Goal: Communication & Community: Answer question/provide support

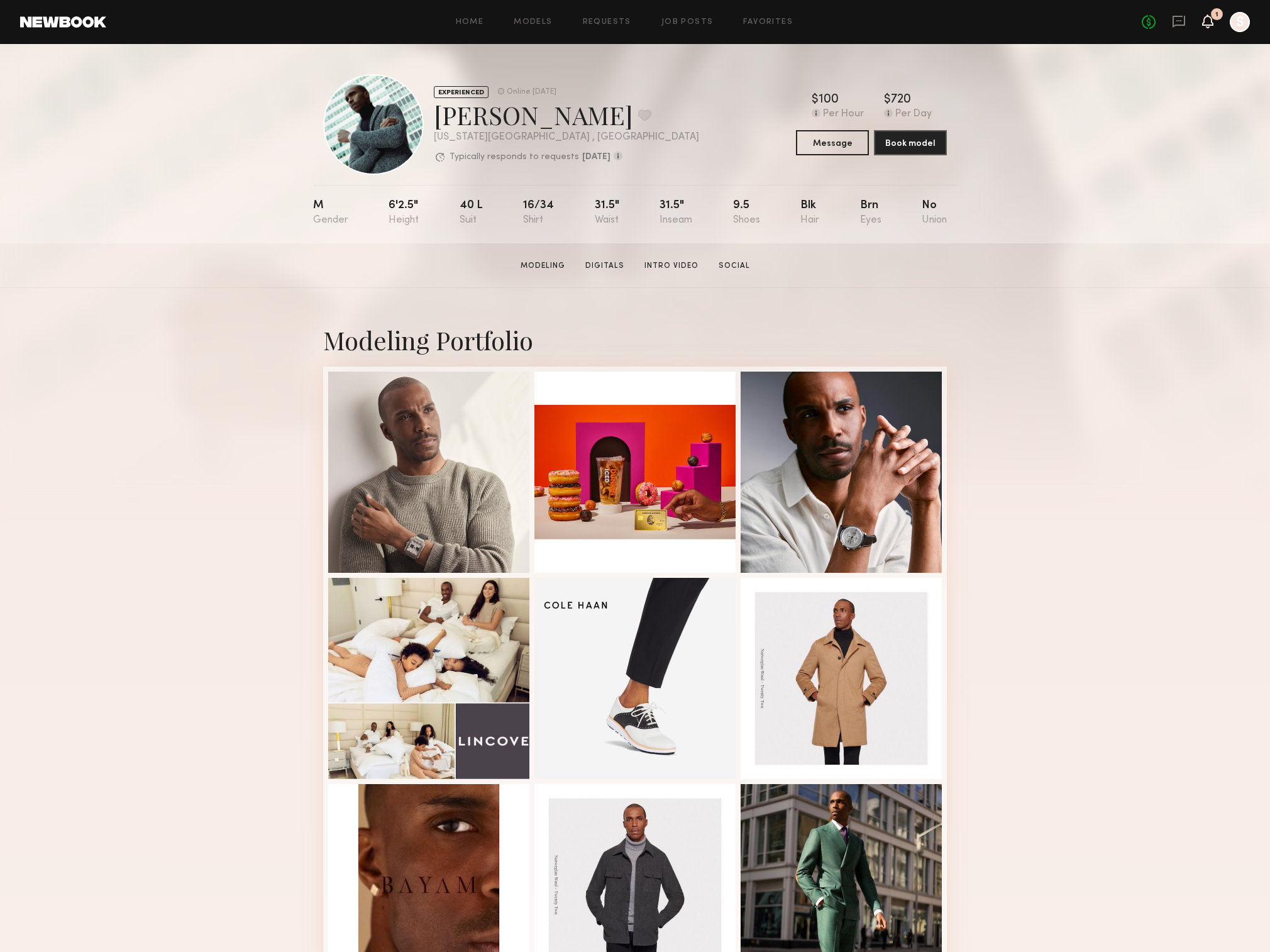
click at [1203, 16] on icon at bounding box center [1208, 20] width 10 height 9
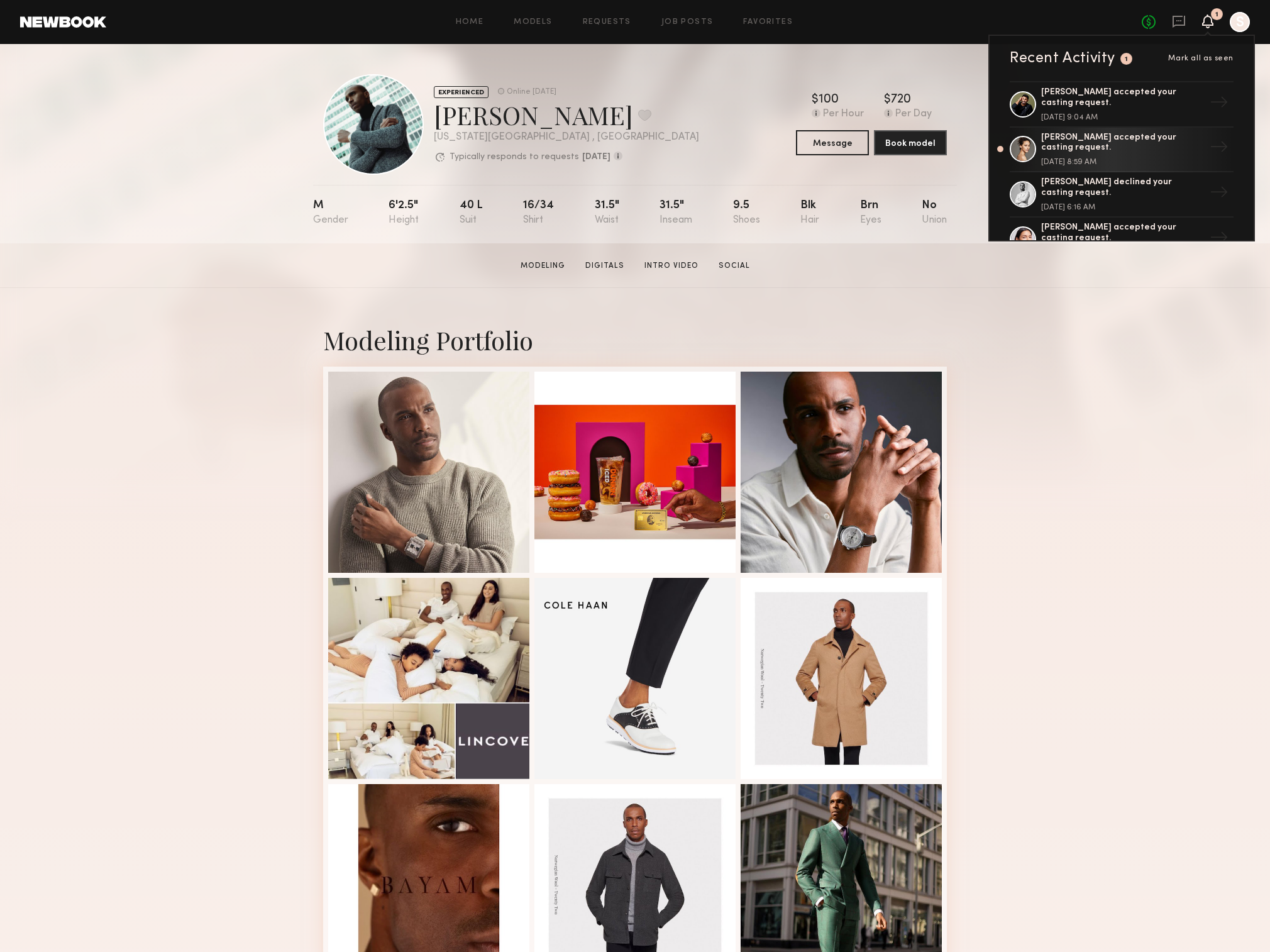
click at [1245, 19] on div at bounding box center [1240, 22] width 20 height 20
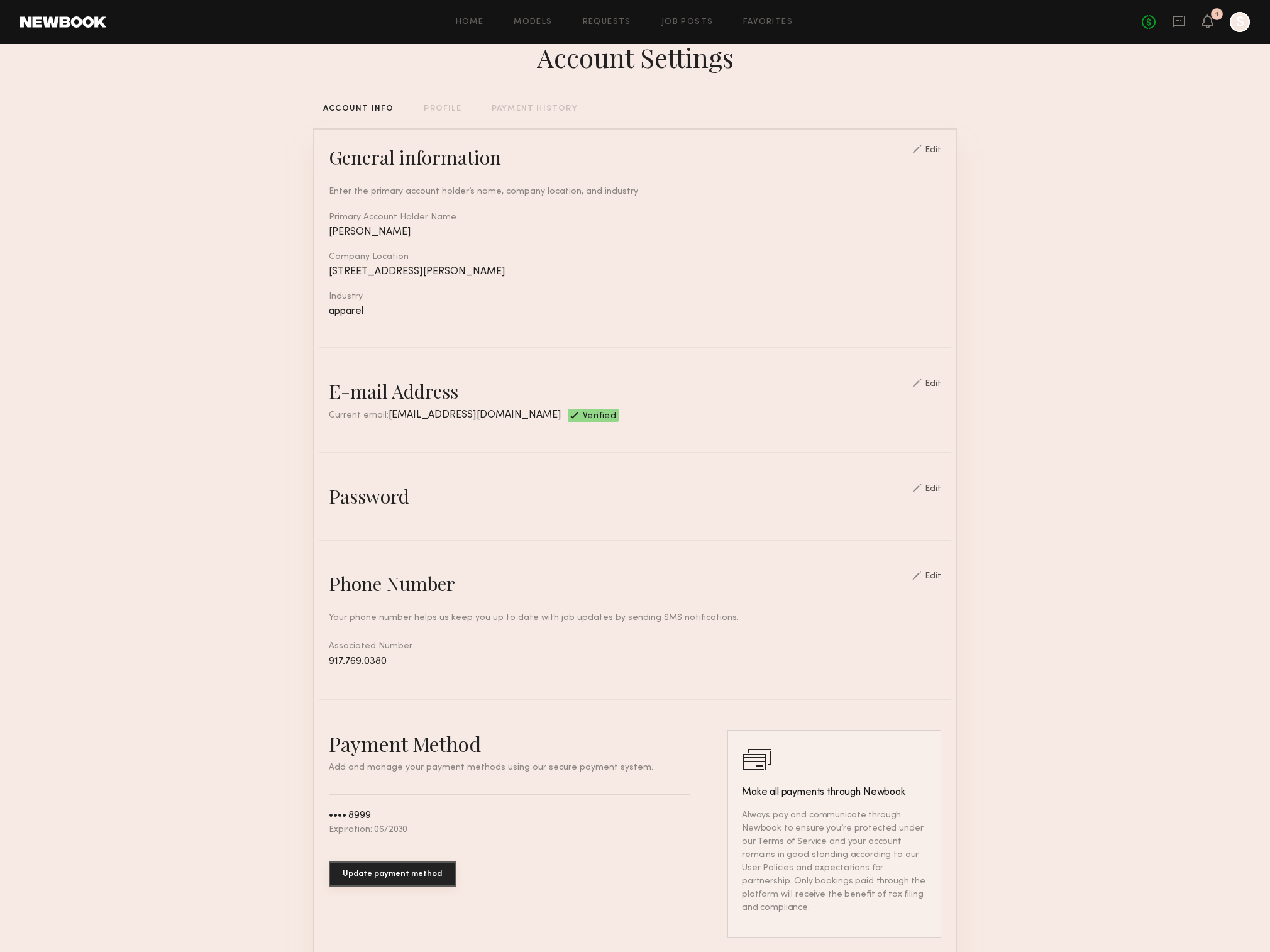
scroll to position [35, 0]
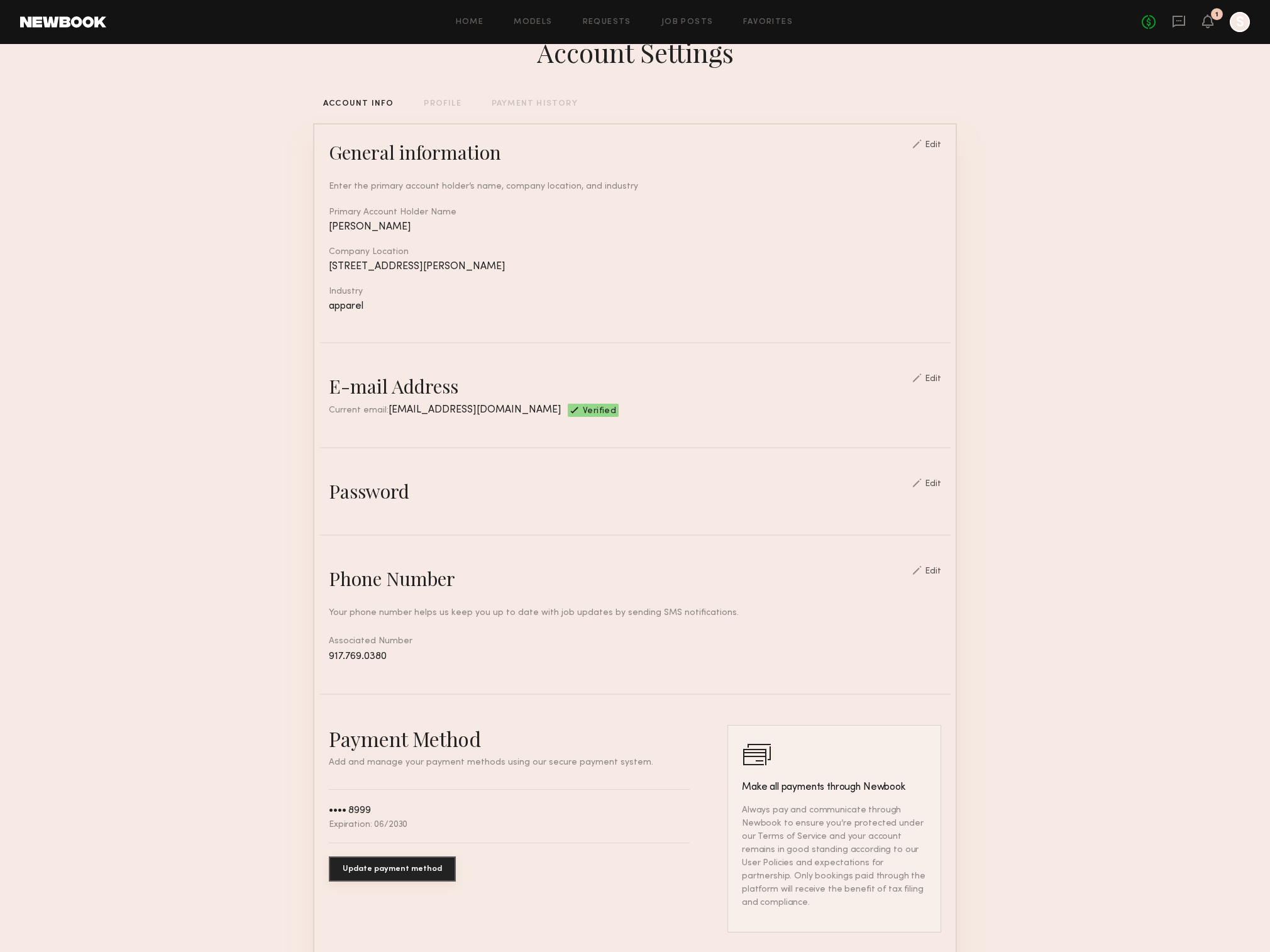
click at [939, 576] on div "Edit" at bounding box center [933, 571] width 16 height 9
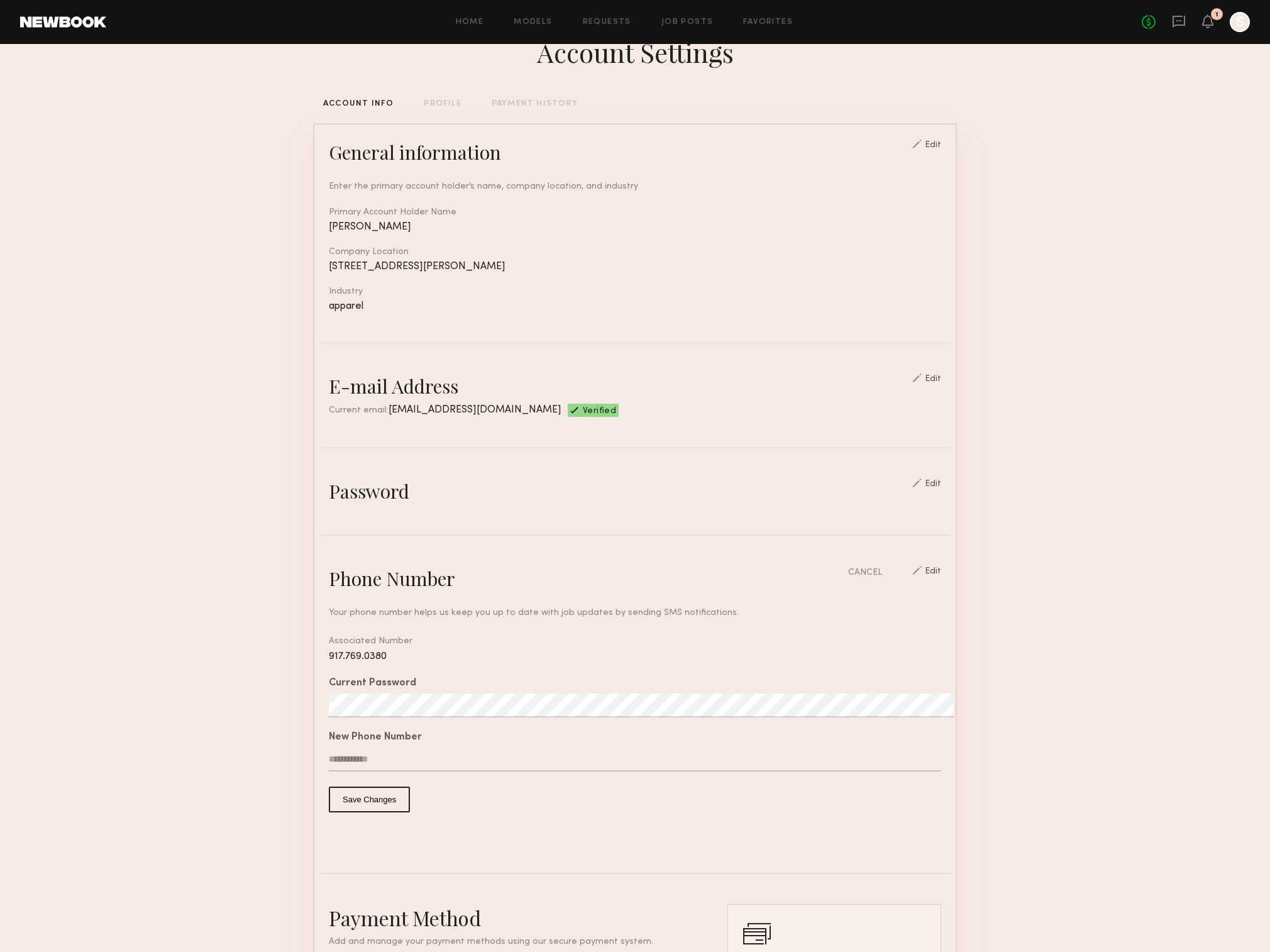
click at [485, 772] on input "text" at bounding box center [635, 759] width 612 height 24
type input "**********"
click at [382, 812] on button "Save Changes" at bounding box center [370, 799] width 81 height 26
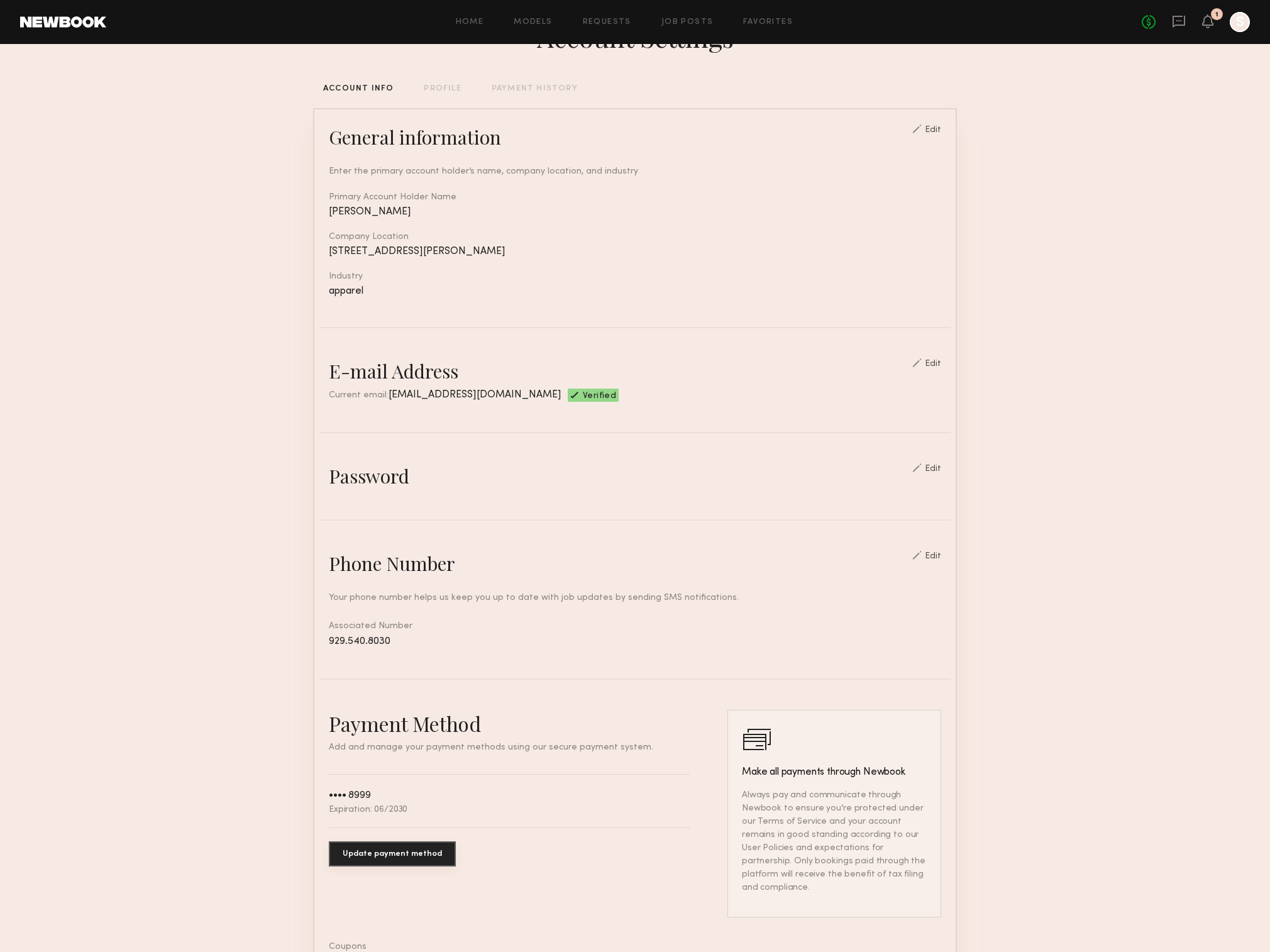
scroll to position [56, 0]
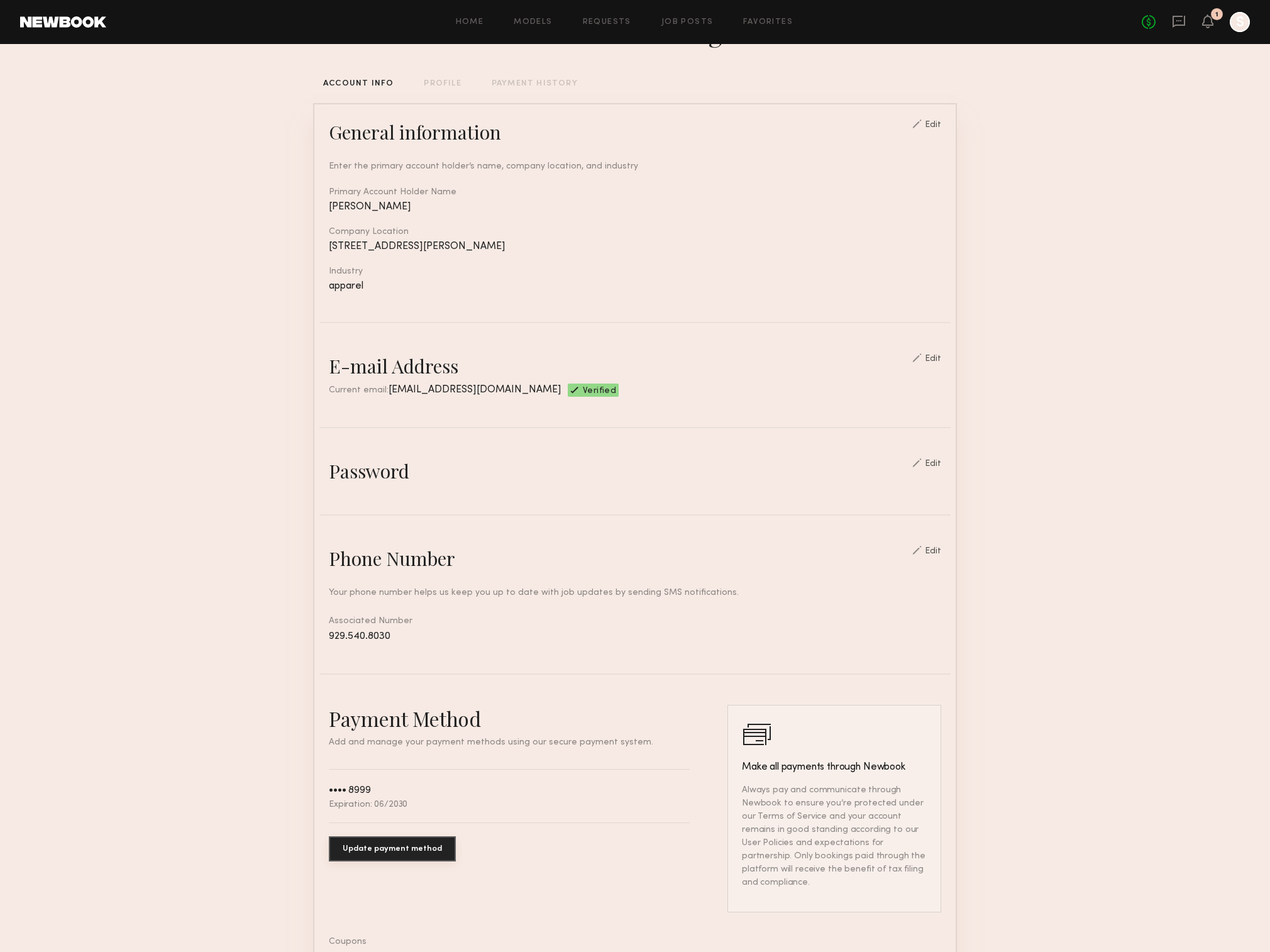
click at [933, 556] on div "Edit" at bounding box center [933, 551] width 16 height 9
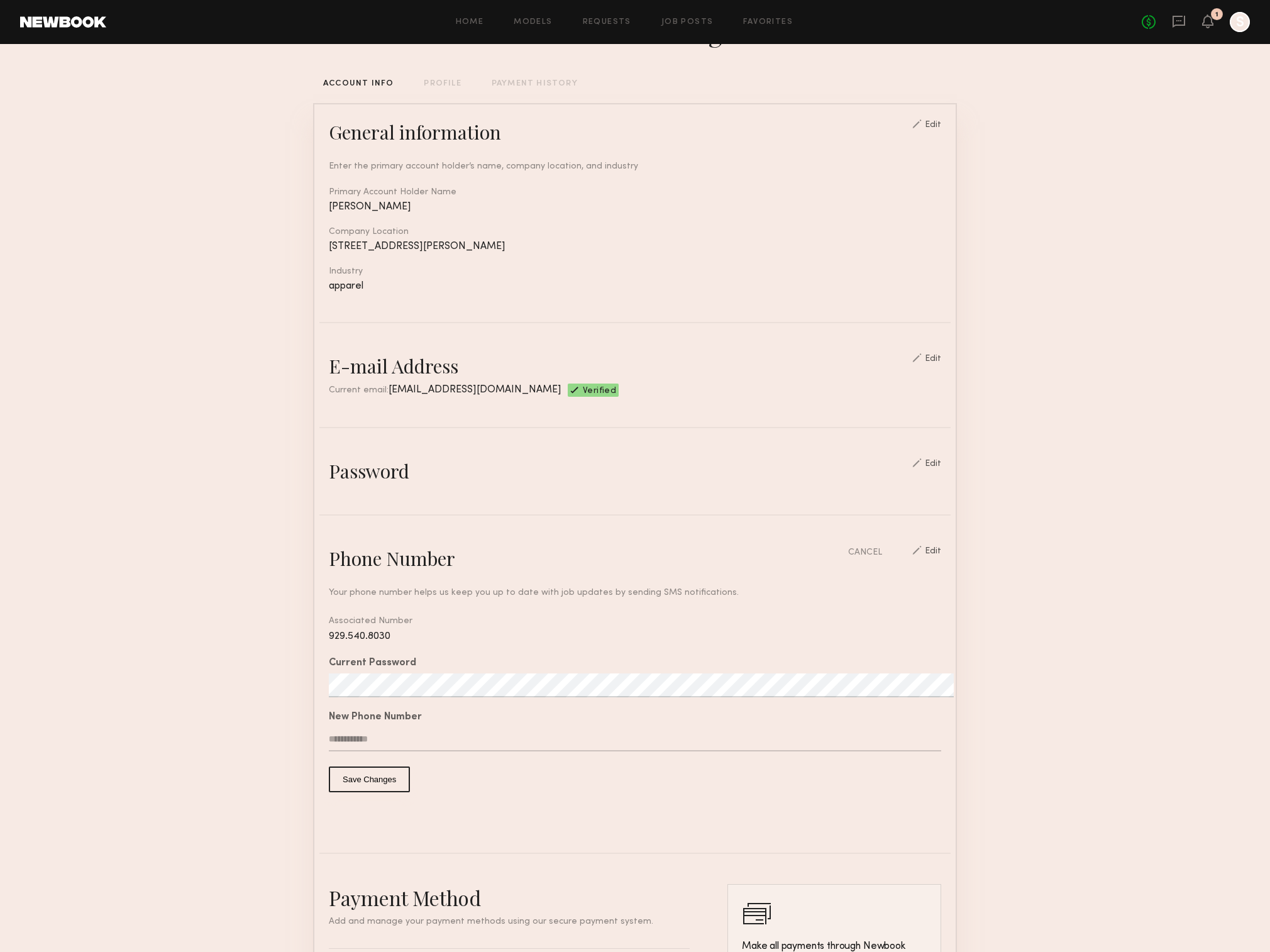
click at [437, 782] on form "Current Password New Phone Number Save Changes" at bounding box center [635, 726] width 612 height 134
click at [402, 792] on button "Save Changes" at bounding box center [370, 779] width 81 height 26
click at [434, 751] on input "text" at bounding box center [635, 739] width 612 height 24
type input "**********"
click at [381, 792] on button "Save Changes" at bounding box center [370, 779] width 81 height 26
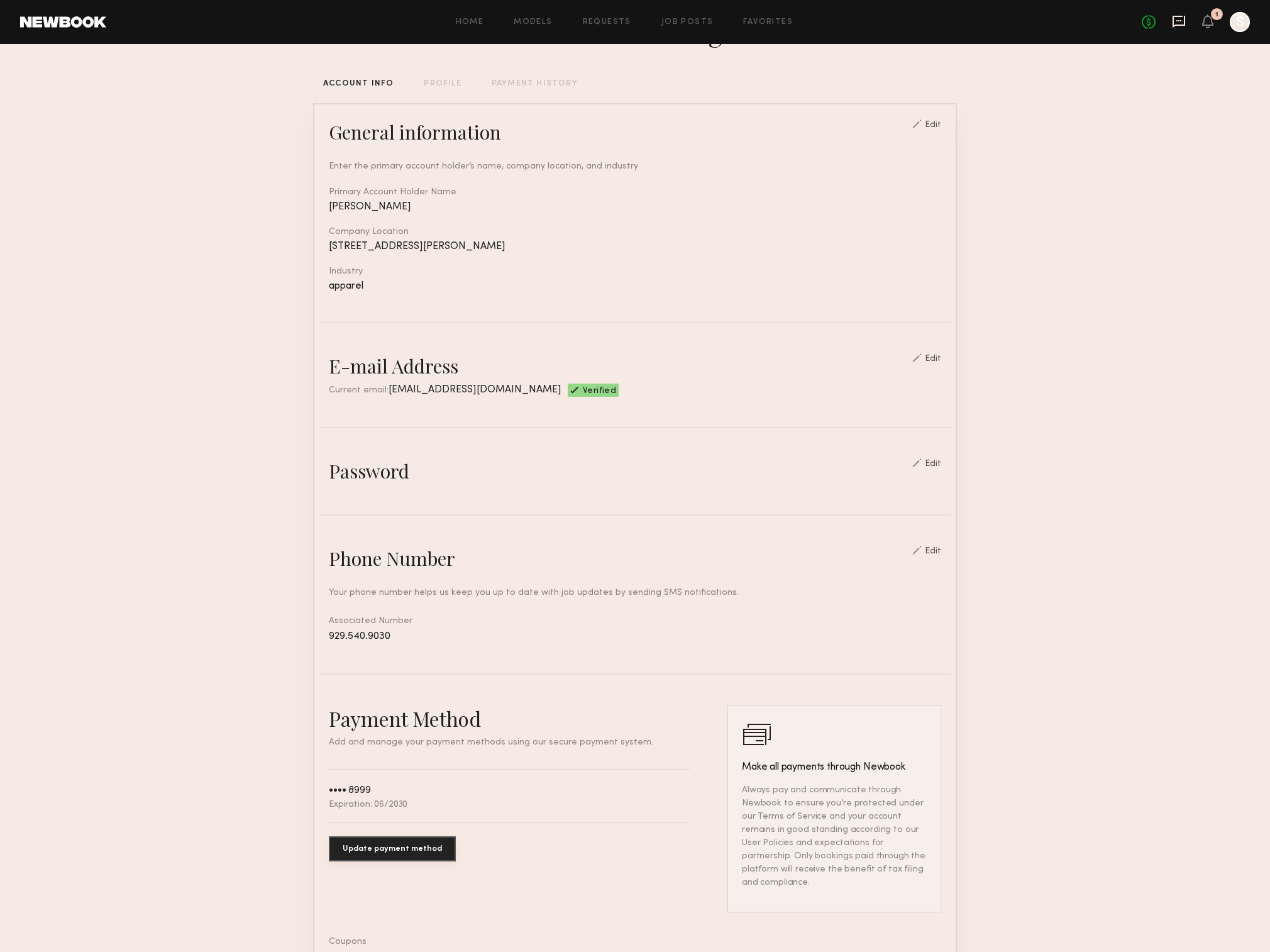
click at [1172, 15] on icon at bounding box center [1179, 21] width 14 height 14
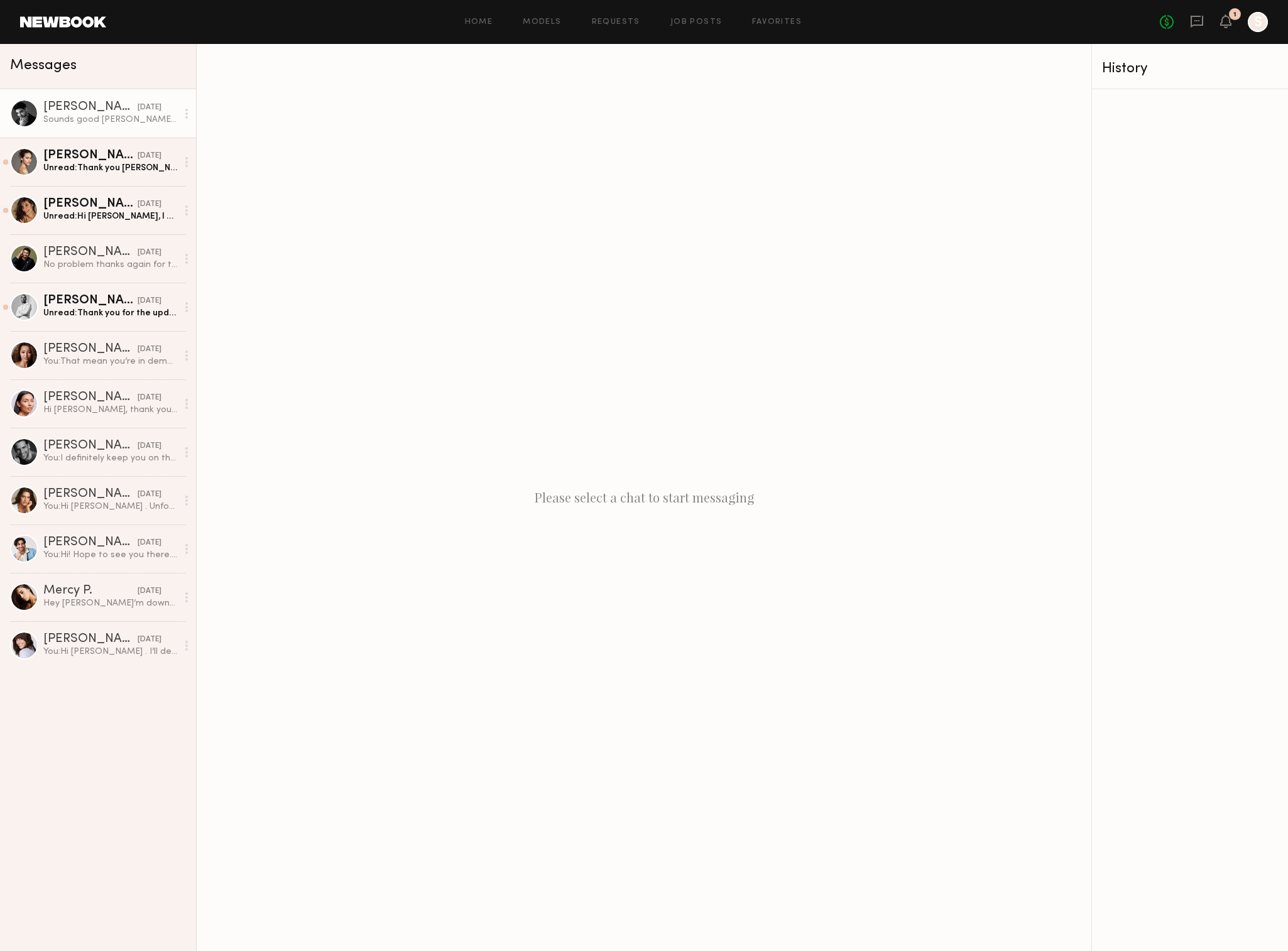
click at [91, 114] on div "Sounds good [PERSON_NAME]! Keep me posted :-)" at bounding box center [110, 120] width 134 height 12
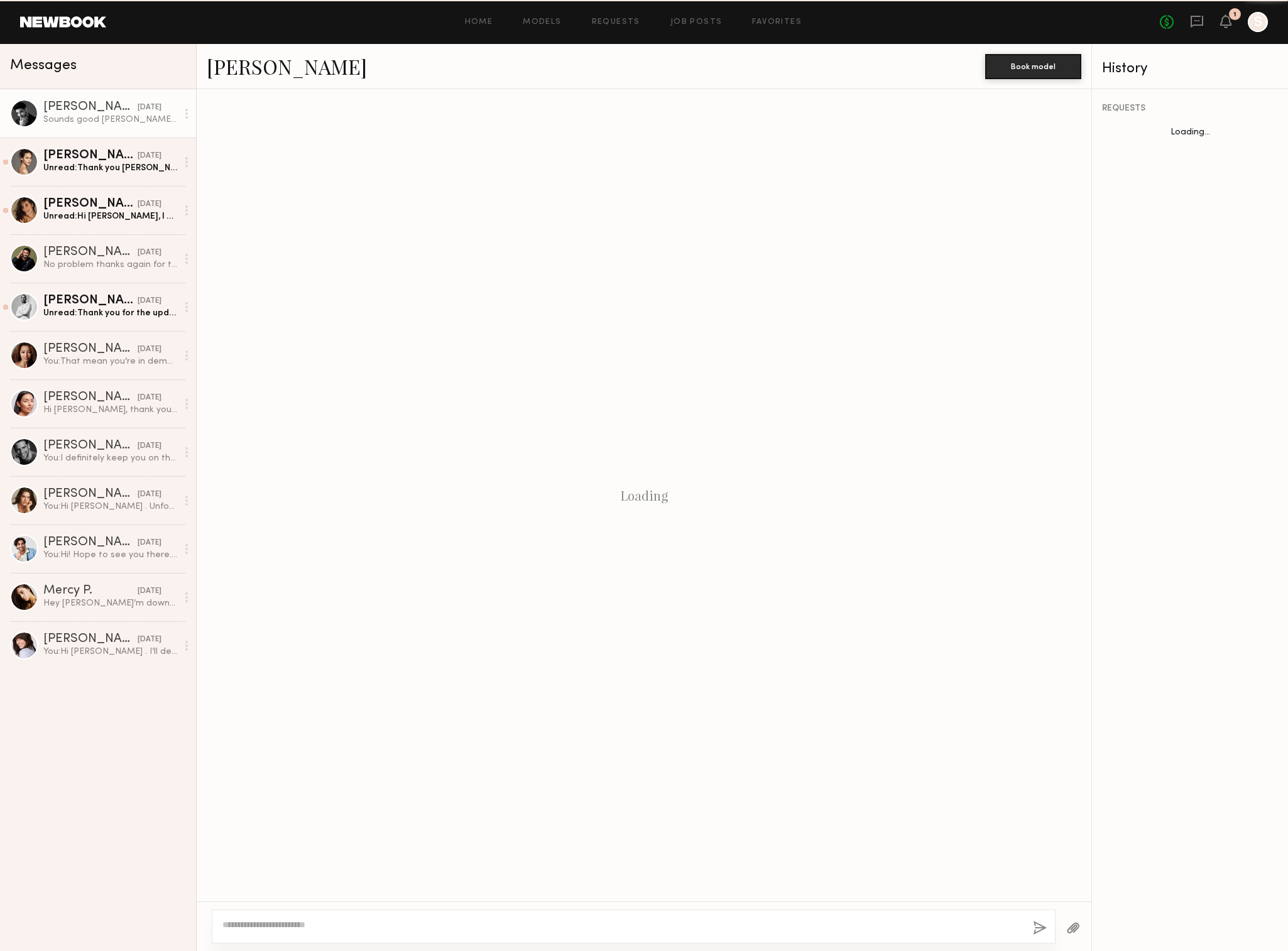
scroll to position [140, 0]
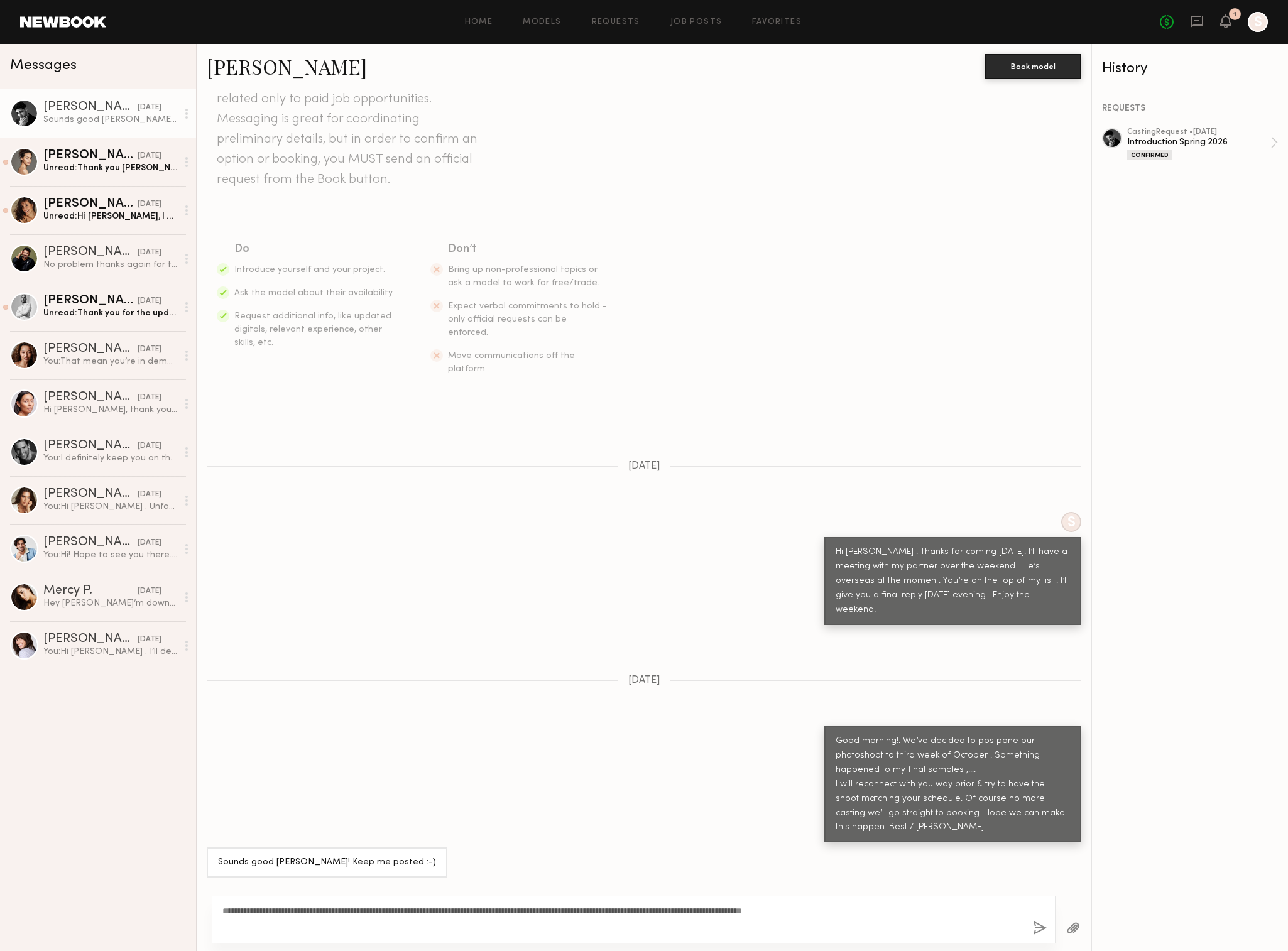
click at [354, 913] on textarea "**********" at bounding box center [607, 919] width 770 height 30
click at [680, 920] on textarea "**********" at bounding box center [607, 919] width 770 height 30
click at [503, 938] on div "**********" at bounding box center [633, 919] width 844 height 47
click at [584, 927] on textarea "**********" at bounding box center [607, 919] width 770 height 30
type textarea "**********"
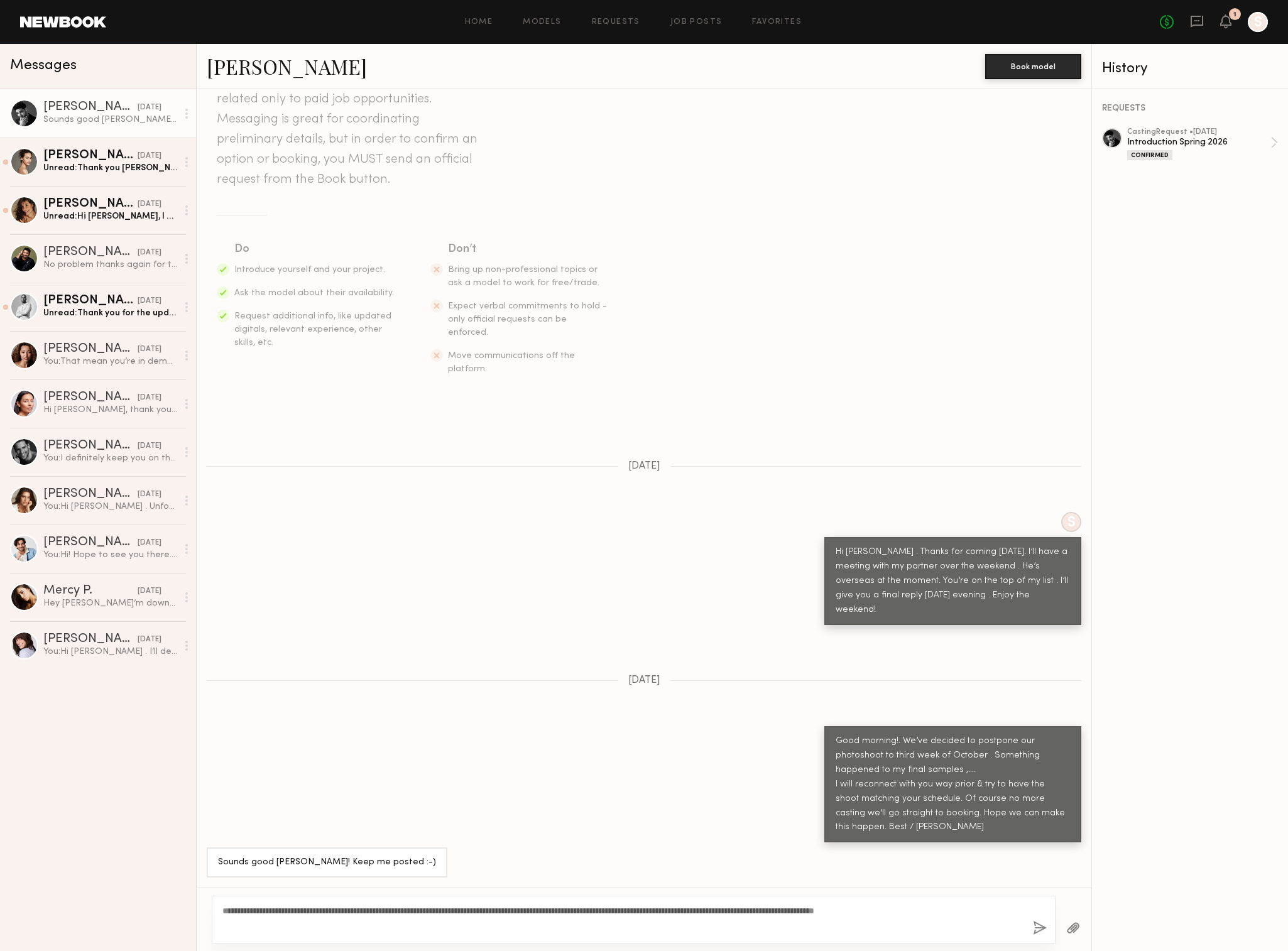
click at [1033, 921] on button "button" at bounding box center [1040, 928] width 14 height 16
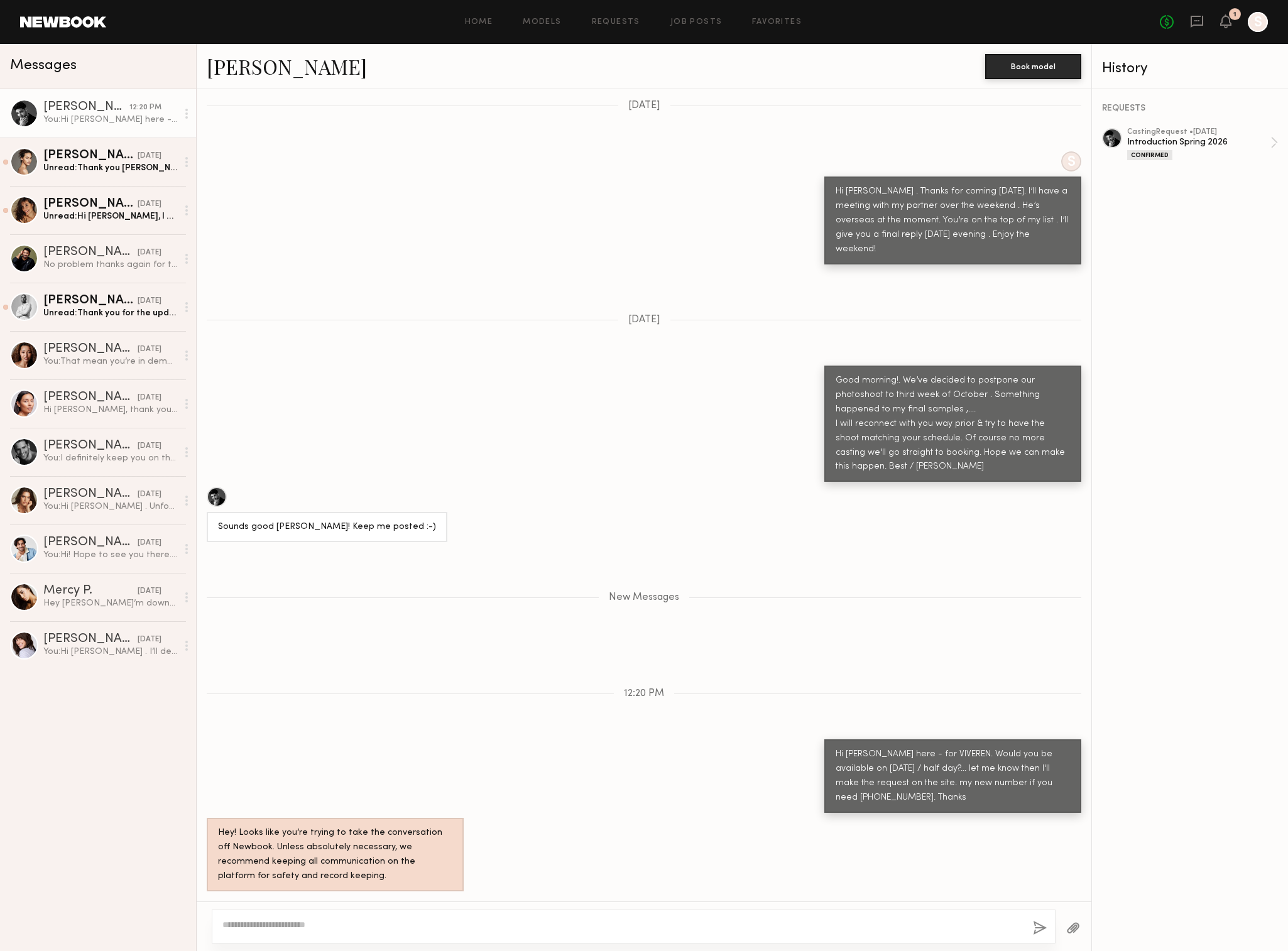
scroll to position [573, 0]
click at [138, 156] on div "[DATE]" at bounding box center [149, 156] width 24 height 12
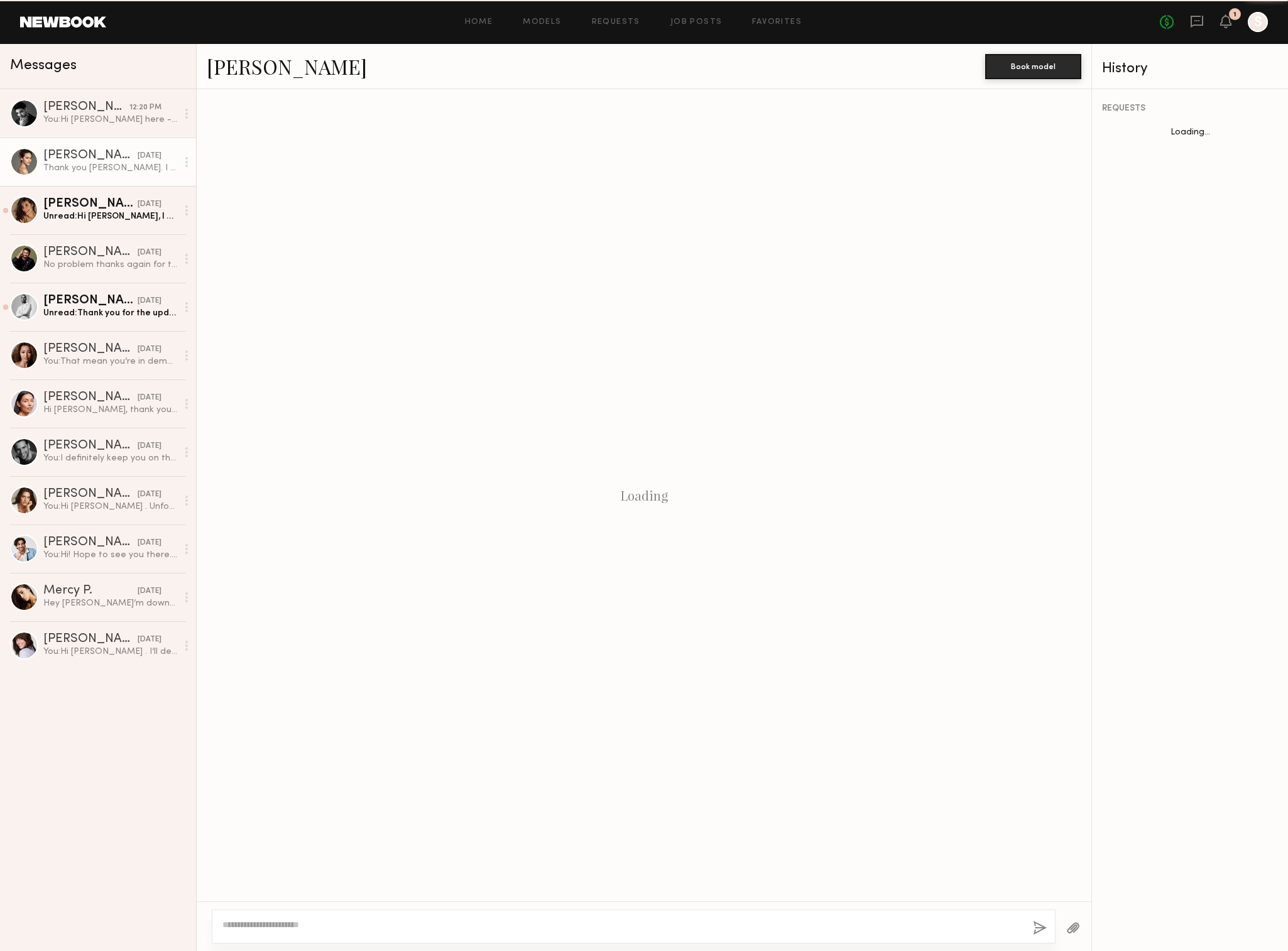
scroll to position [809, 0]
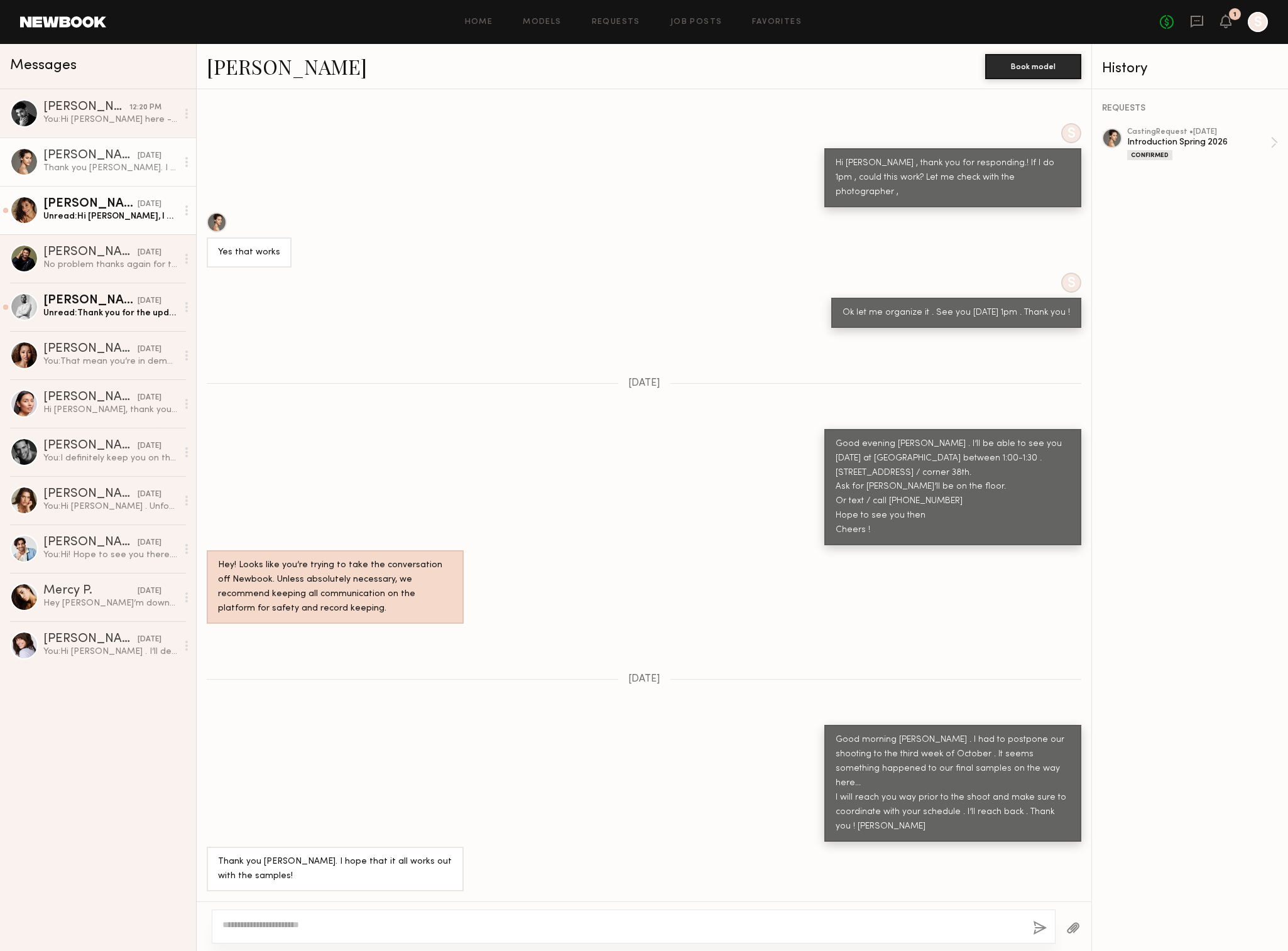
click at [74, 206] on div "[PERSON_NAME]" at bounding box center [90, 204] width 94 height 13
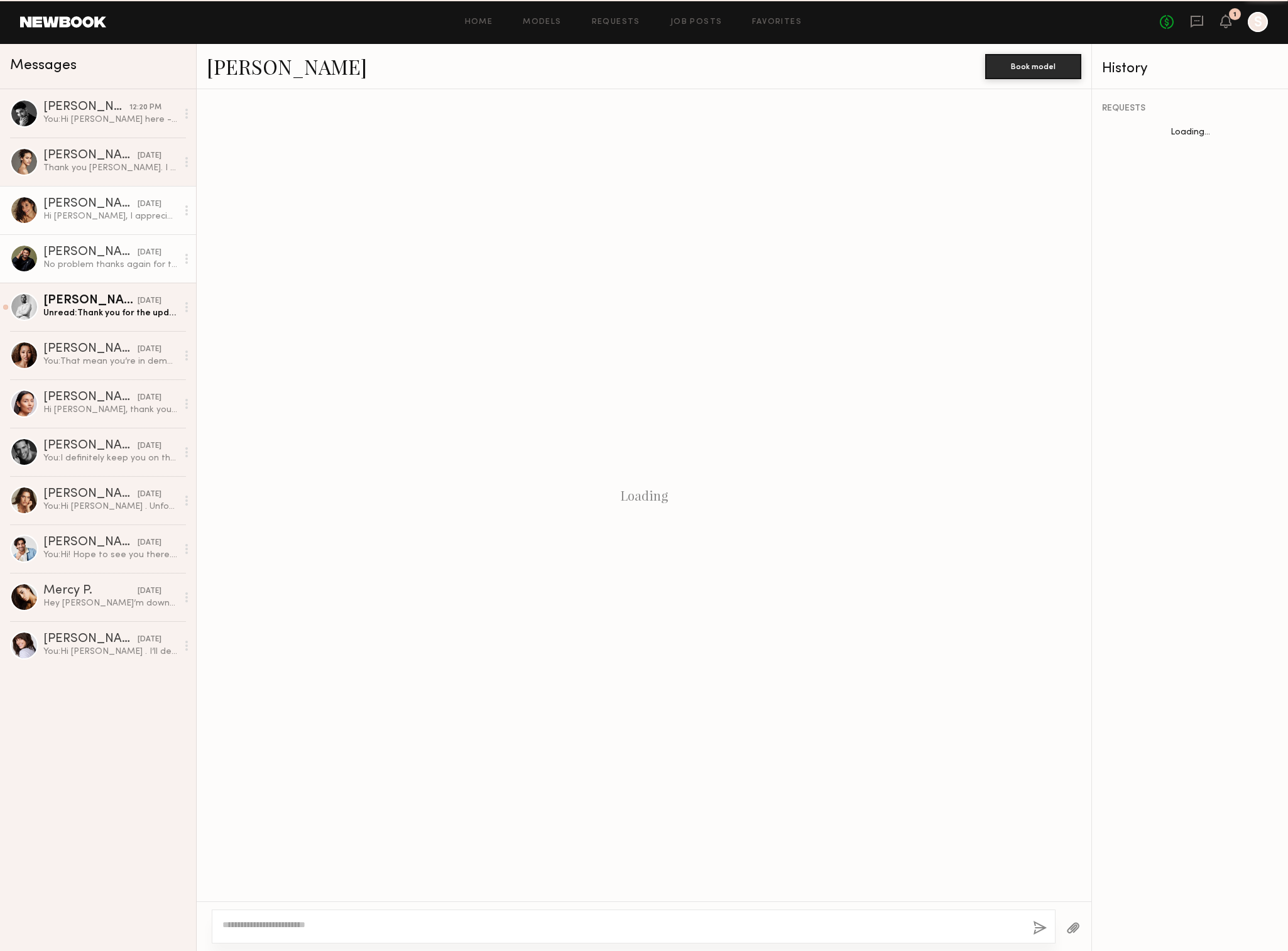
scroll to position [616, 0]
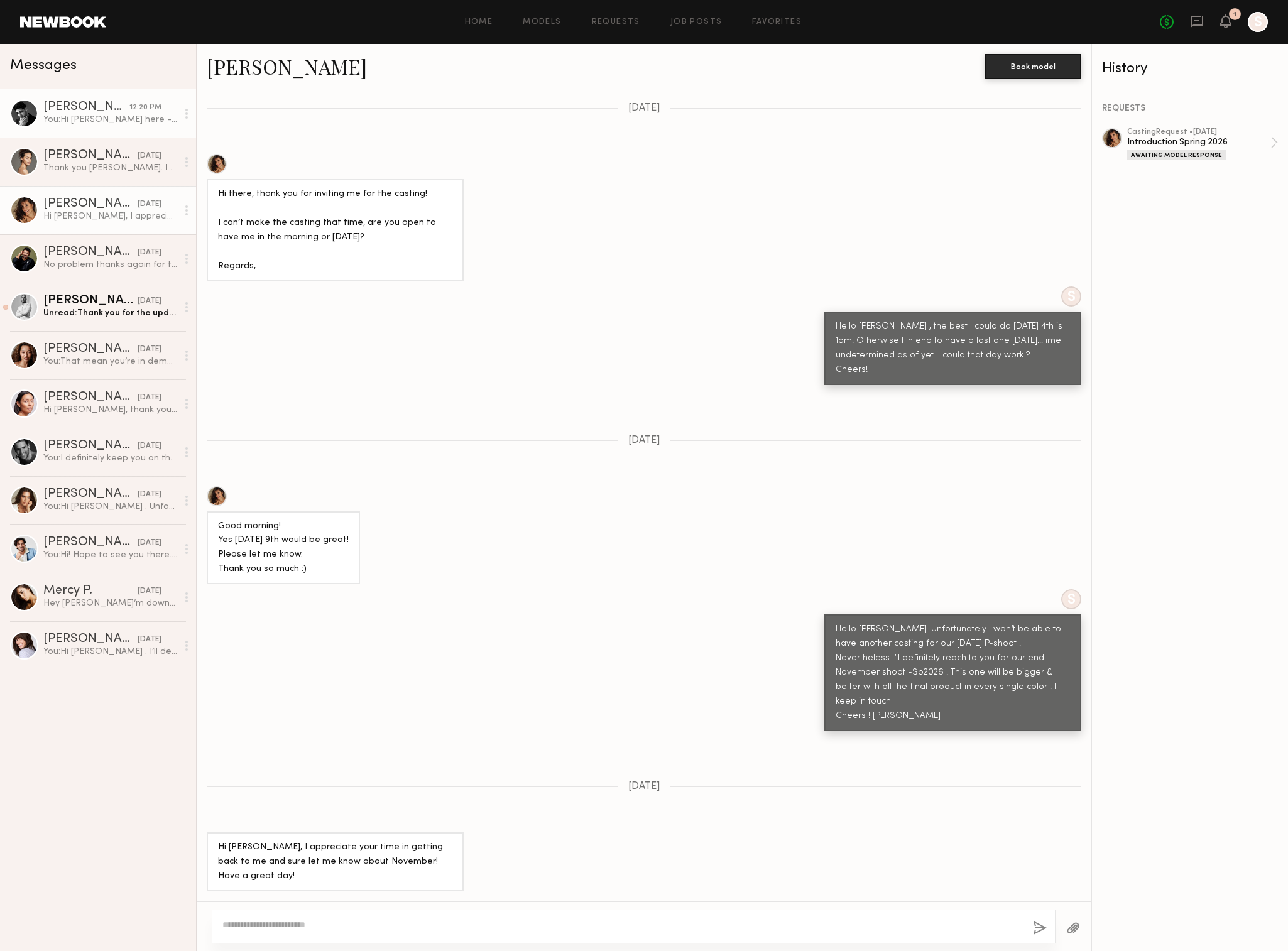
click at [74, 107] on div "[PERSON_NAME]" at bounding box center [86, 107] width 86 height 13
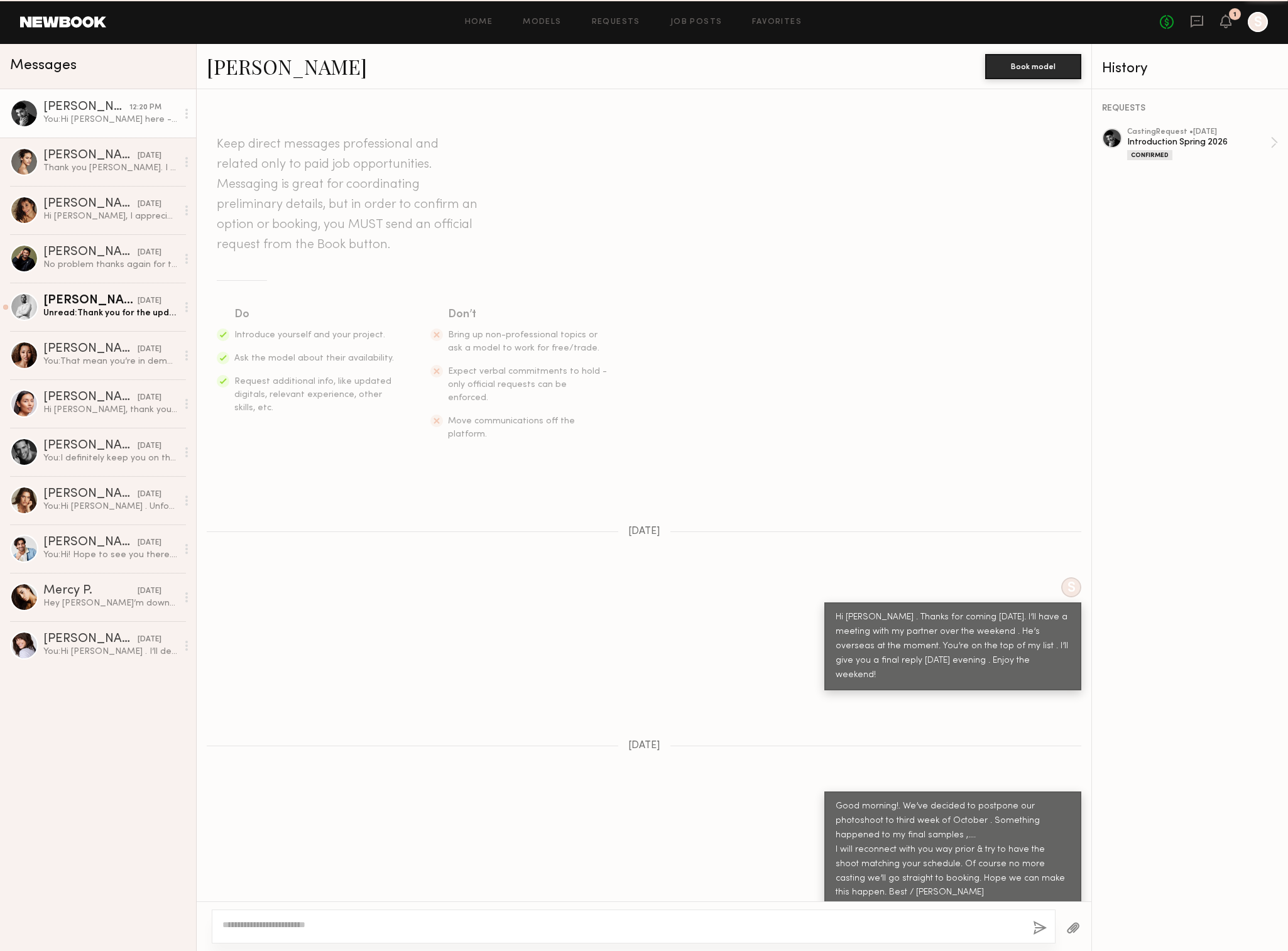
scroll to position [478, 0]
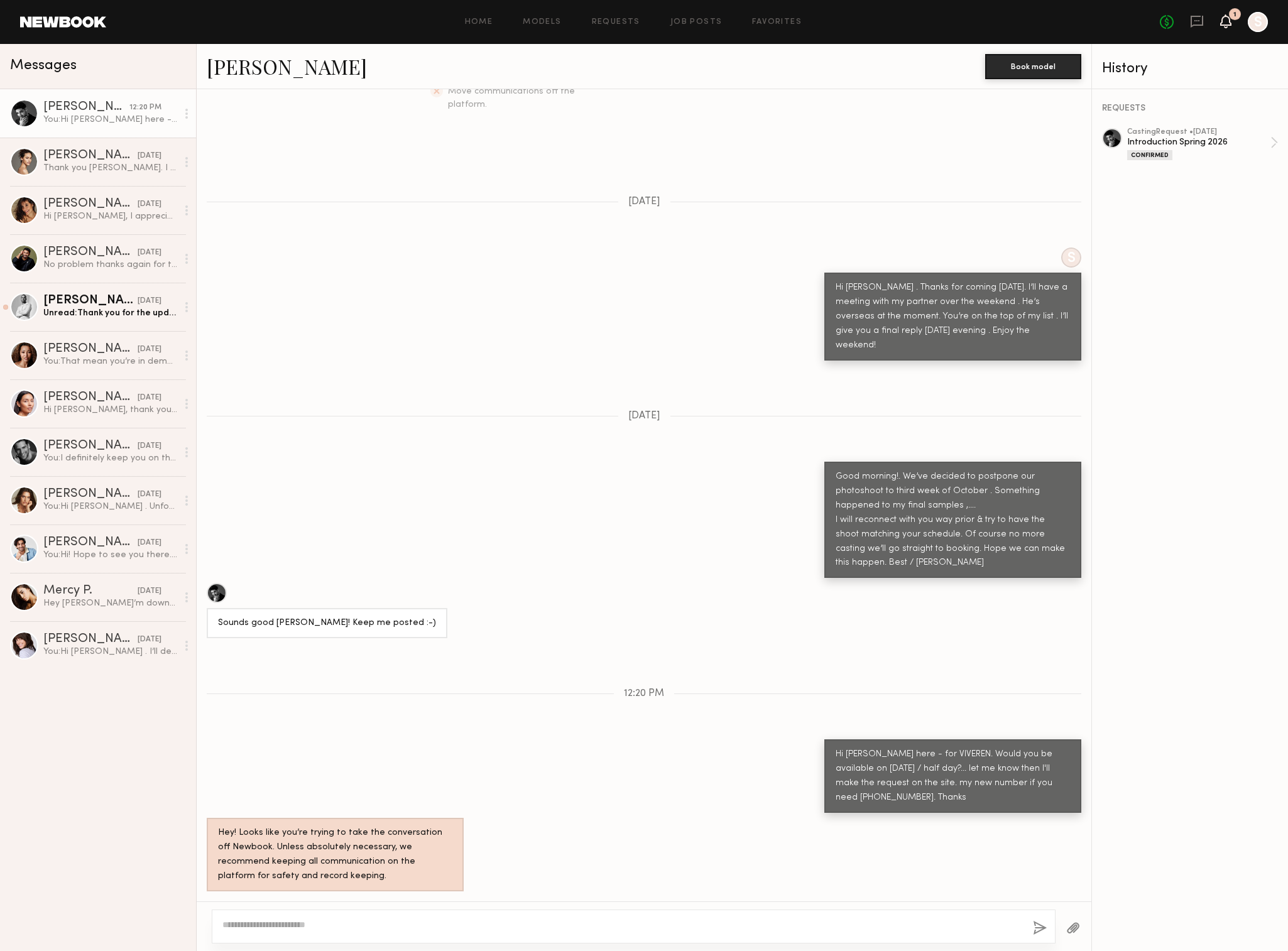
click at [1221, 16] on icon at bounding box center [1226, 20] width 10 height 9
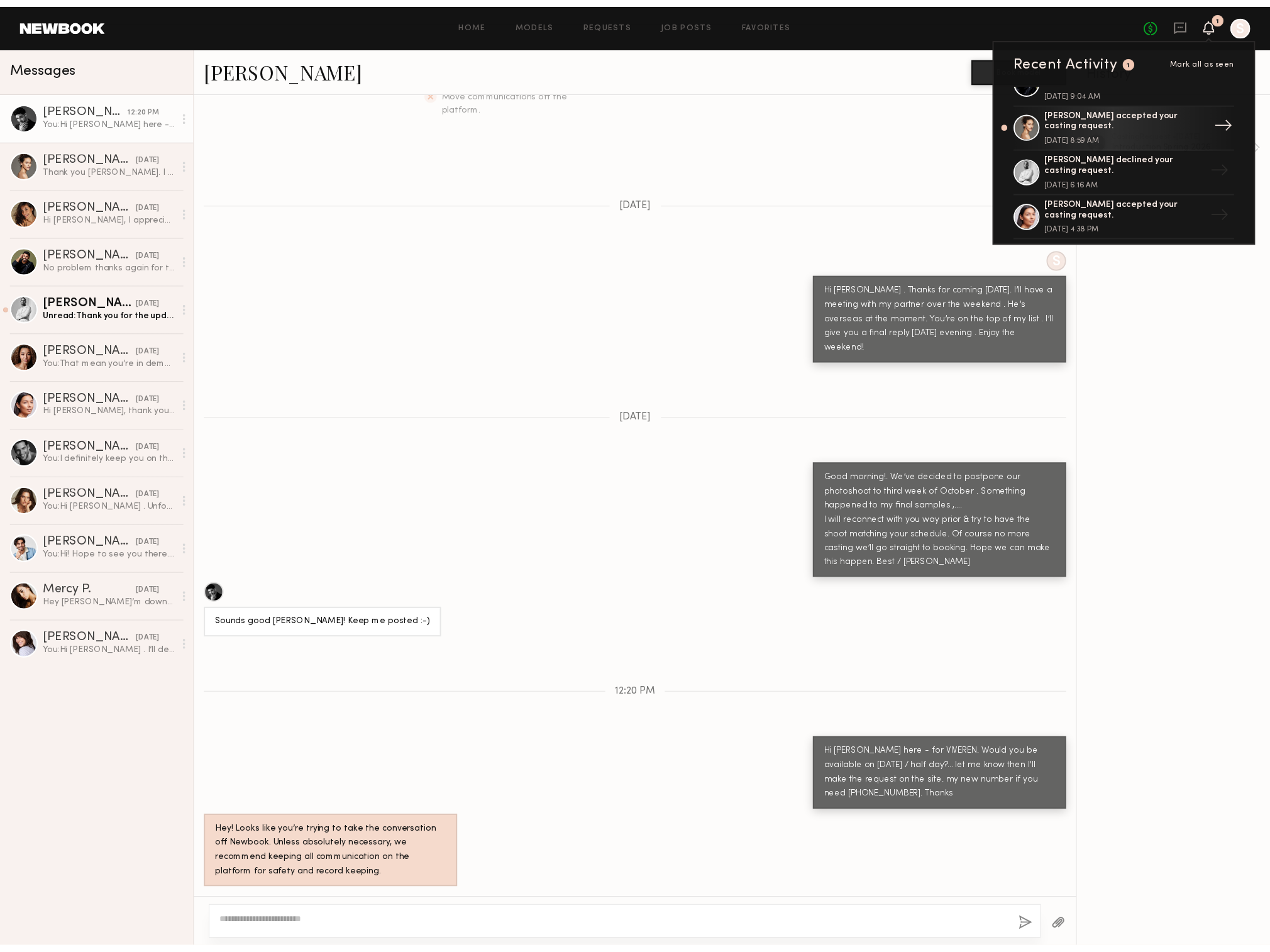
scroll to position [22, 0]
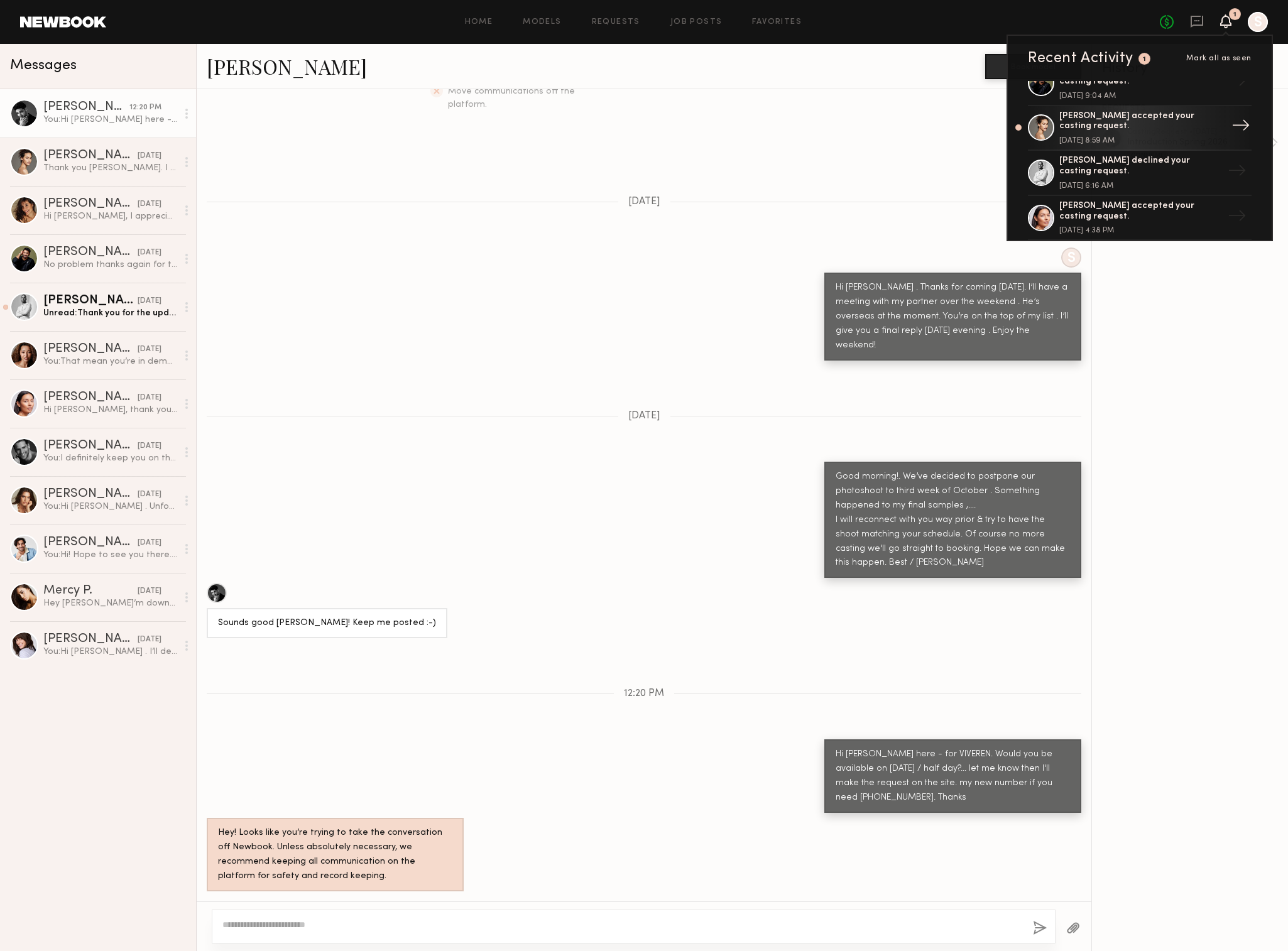
click at [1104, 125] on div "[PERSON_NAME] accepted your casting request." at bounding box center [1140, 122] width 163 height 22
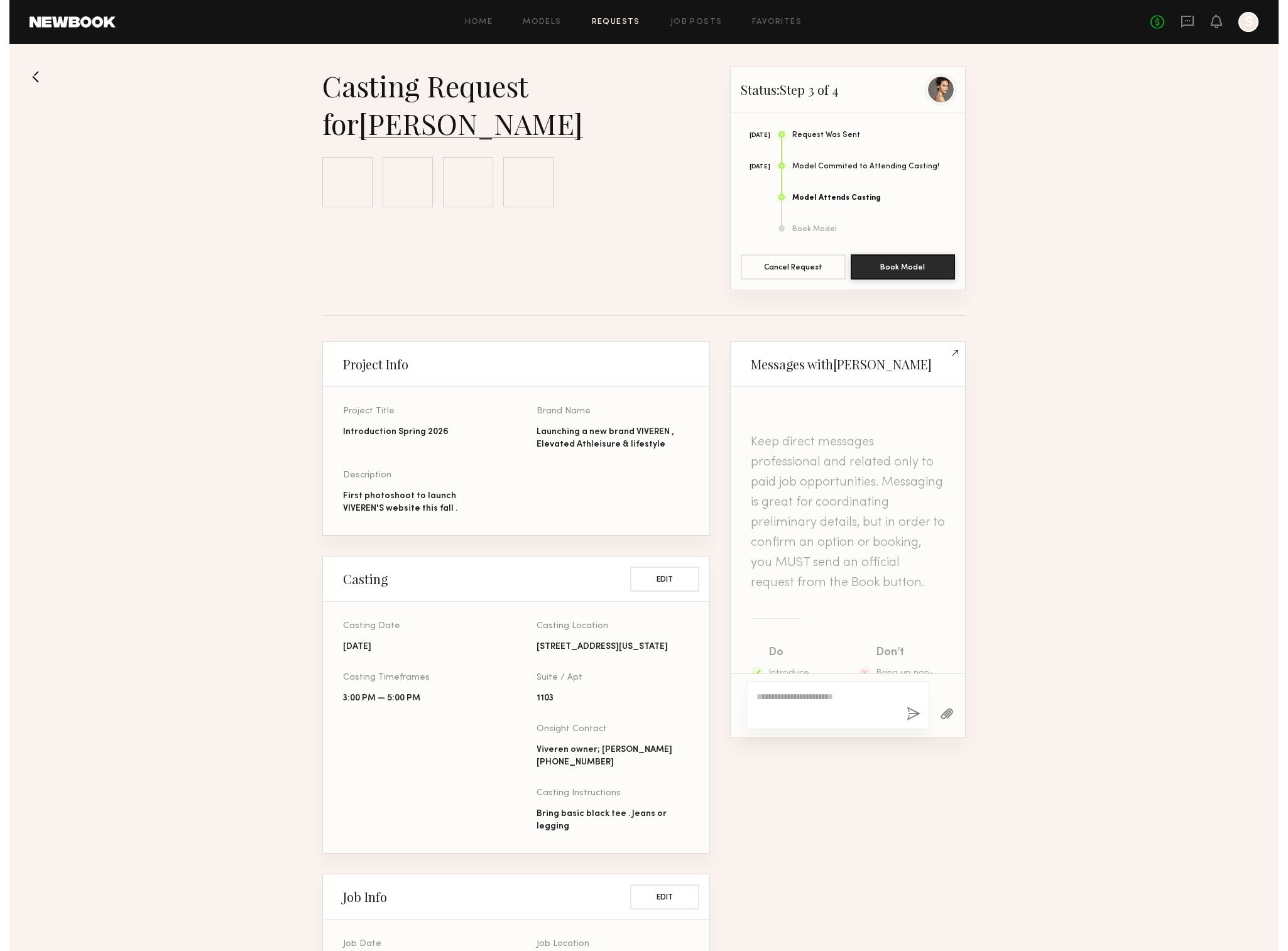
scroll to position [1699, 0]
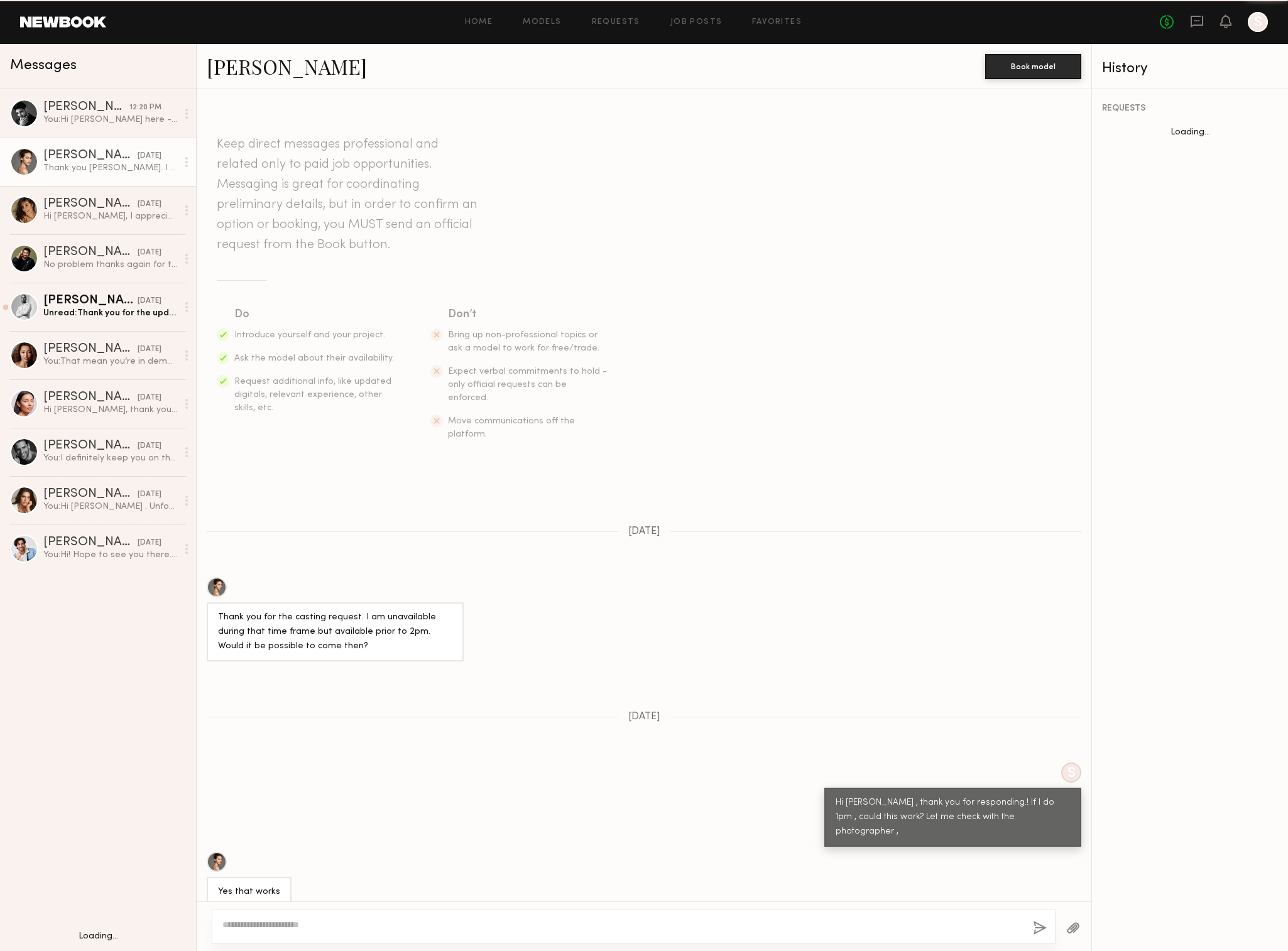
scroll to position [809, 0]
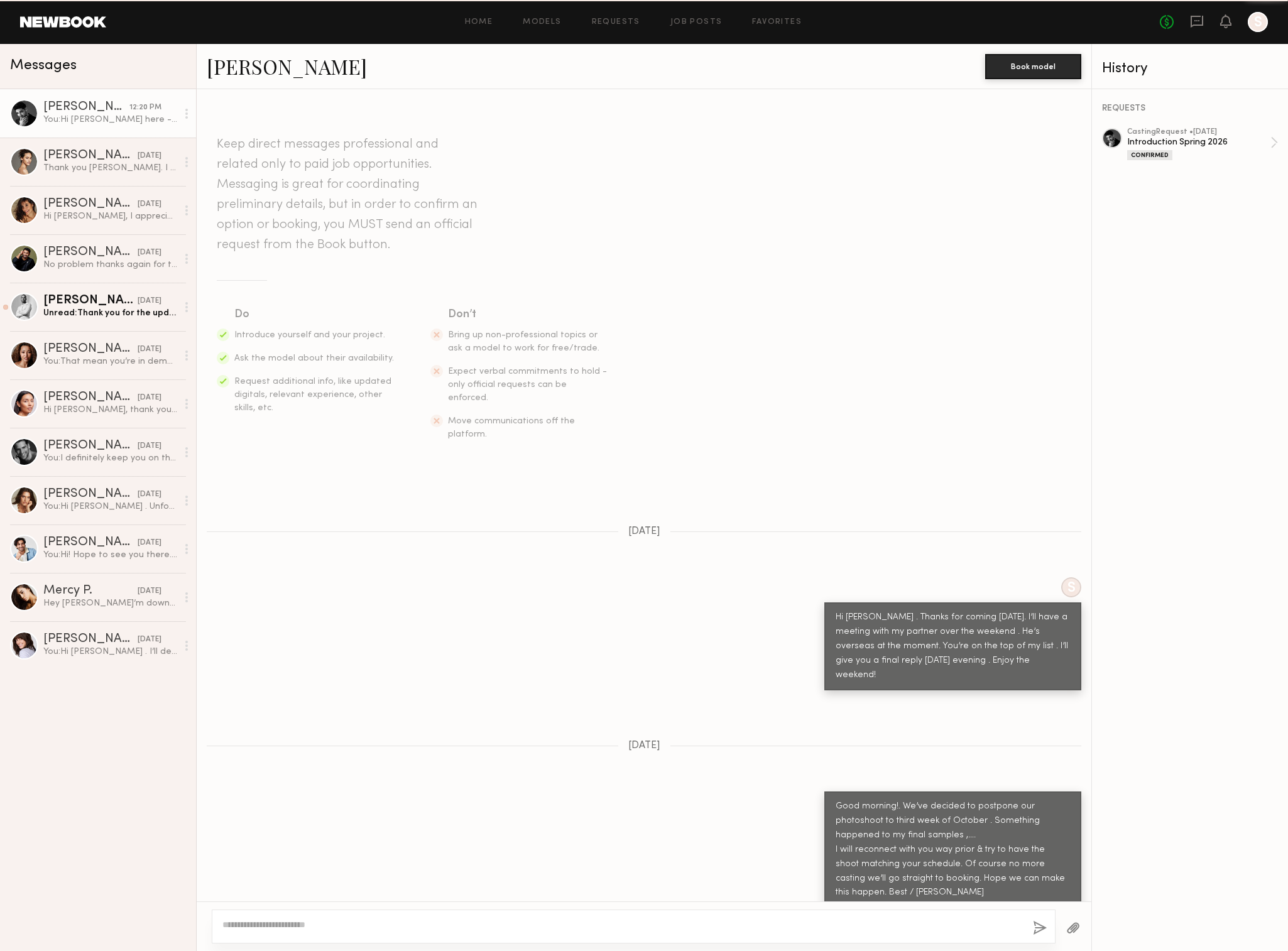
scroll to position [478, 0]
